Goal: Communication & Community: Connect with others

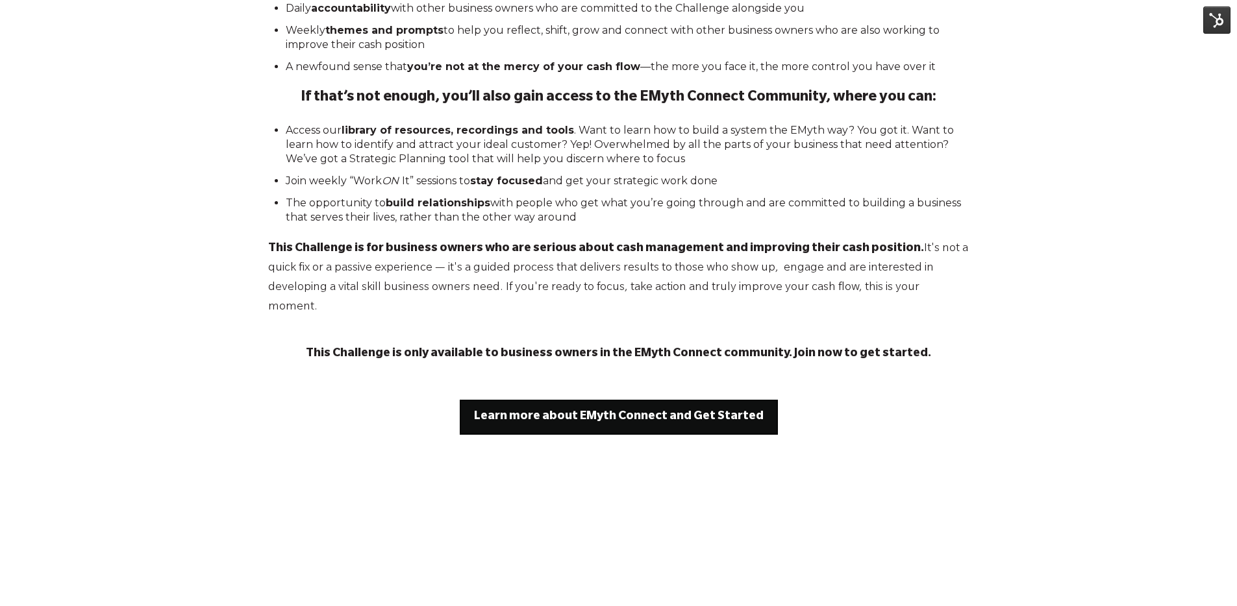
scroll to position [1179, 0]
click at [613, 399] on link "Learn more about EMyth Connect and Get Started" at bounding box center [619, 416] width 318 height 35
